Goal: Navigation & Orientation: Find specific page/section

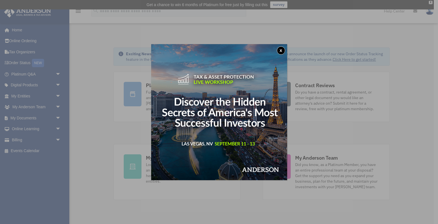
click at [282, 48] on button "x" at bounding box center [281, 50] width 8 height 8
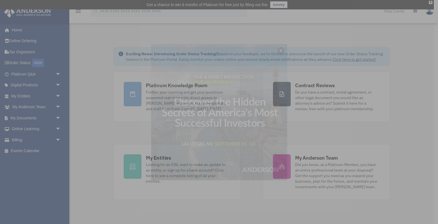
scroll to position [0, 0]
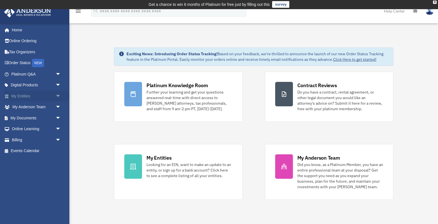
click at [16, 95] on link "My Entities arrow_drop_down" at bounding box center [37, 96] width 66 height 11
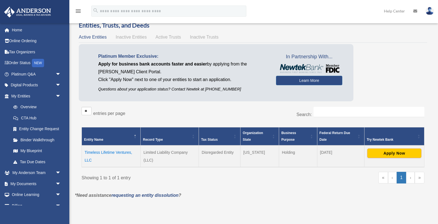
scroll to position [22, 0]
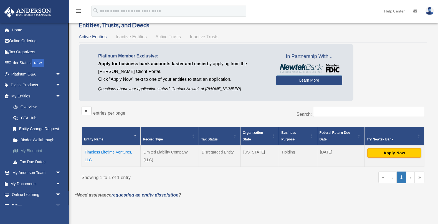
click at [31, 149] on link "My Blueprint" at bounding box center [39, 150] width 62 height 11
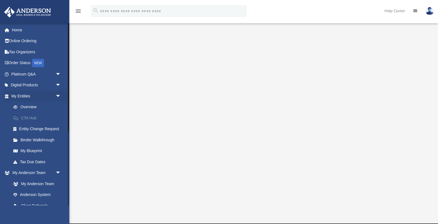
scroll to position [60, 0]
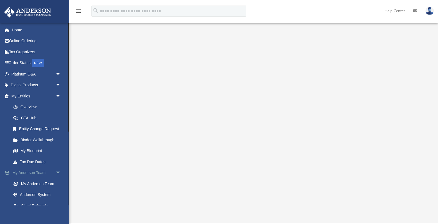
click at [59, 170] on span "arrow_drop_down" at bounding box center [61, 172] width 11 height 11
click at [44, 204] on link "Meeting Minutes" at bounding box center [39, 205] width 62 height 11
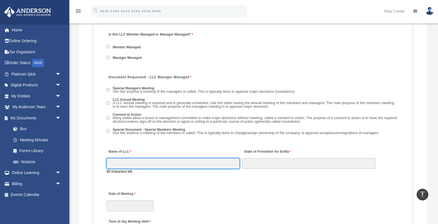
scroll to position [809, 0]
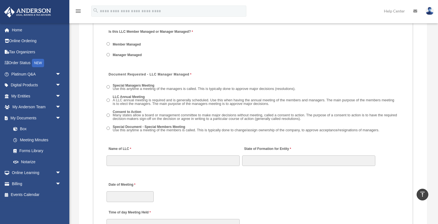
click at [429, 14] on img at bounding box center [430, 11] width 8 height 8
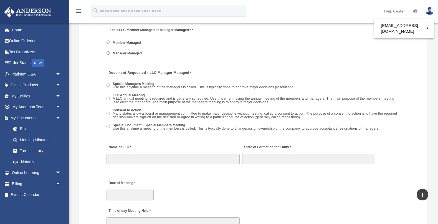
click at [336, 47] on link "Logout" at bounding box center [340, 48] width 56 height 11
